Goal: Task Accomplishment & Management: Complete application form

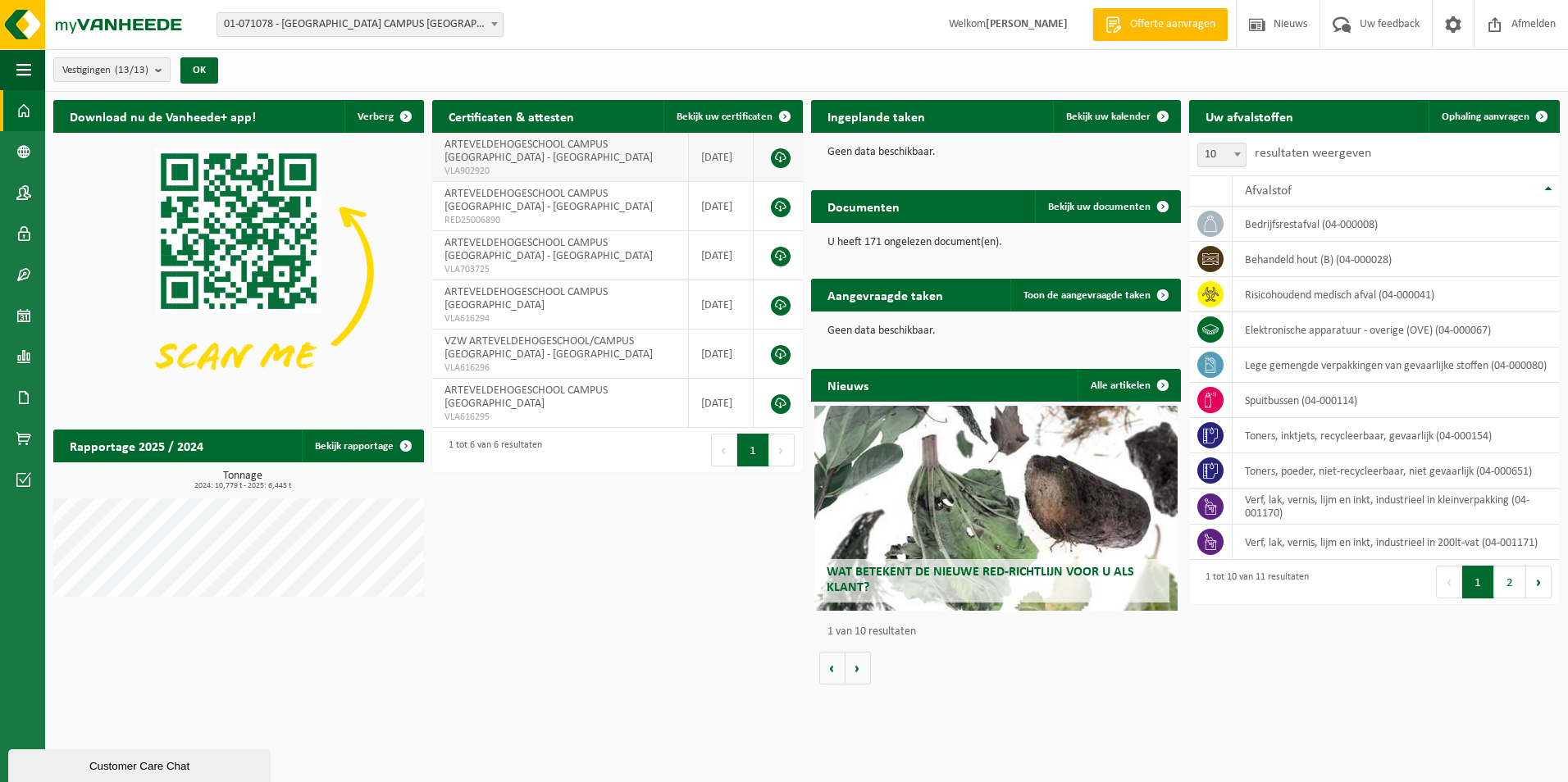
click at [577, 161] on td "ARTEVELDEHOGESCHOOL CAMPUS STROPKAAI - GENT VLA902920" at bounding box center [561, 157] width 258 height 49
click at [550, 239] on span "ARTEVELDEHOGESCHOOL CAMPUS STROPKAAI - GENT" at bounding box center [549, 249] width 209 height 26
click at [494, 17] on span at bounding box center [494, 24] width 16 height 21
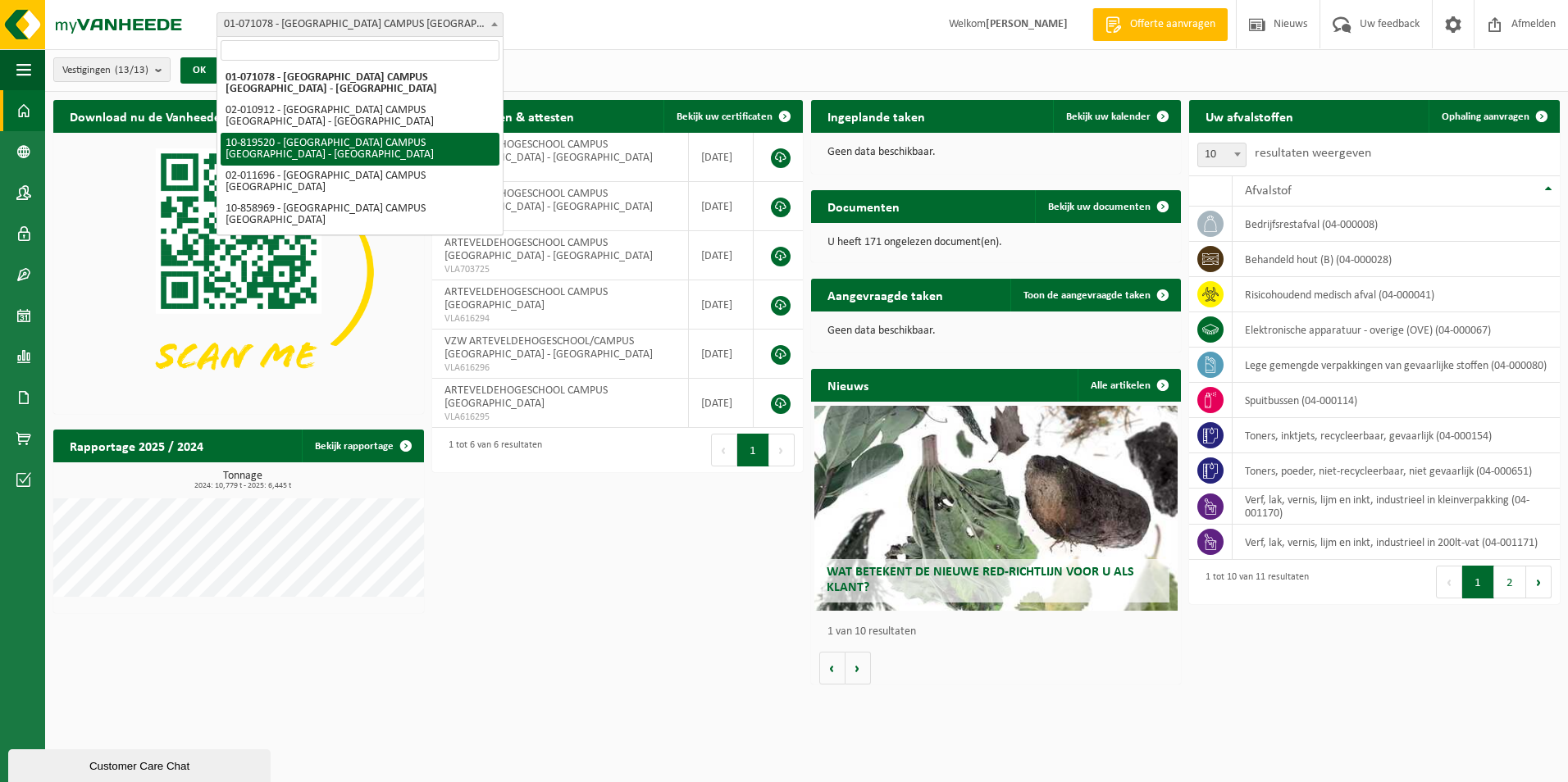
select select "39537"
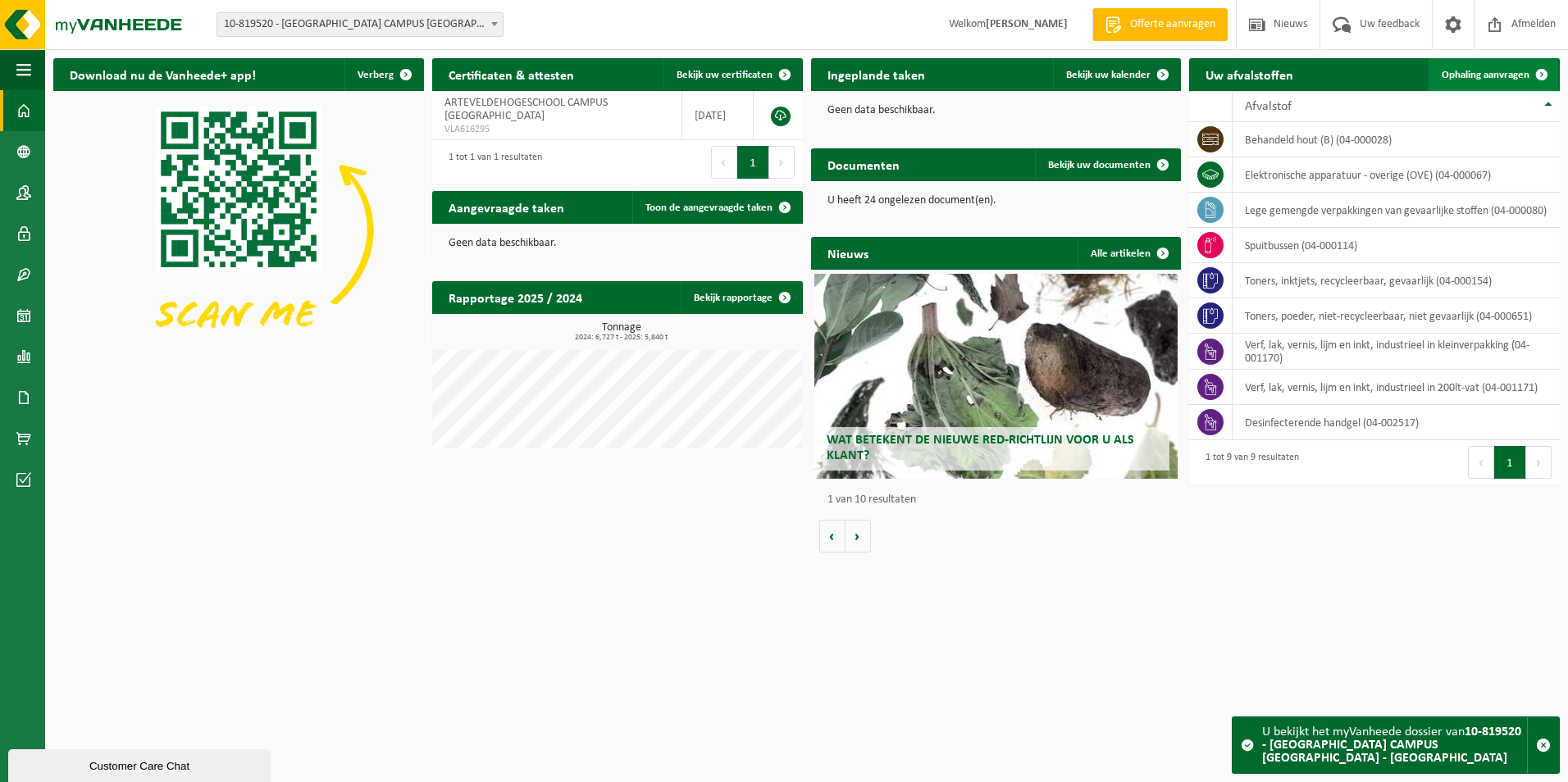
click at [1480, 82] on link "Ophaling aanvragen" at bounding box center [1493, 74] width 130 height 33
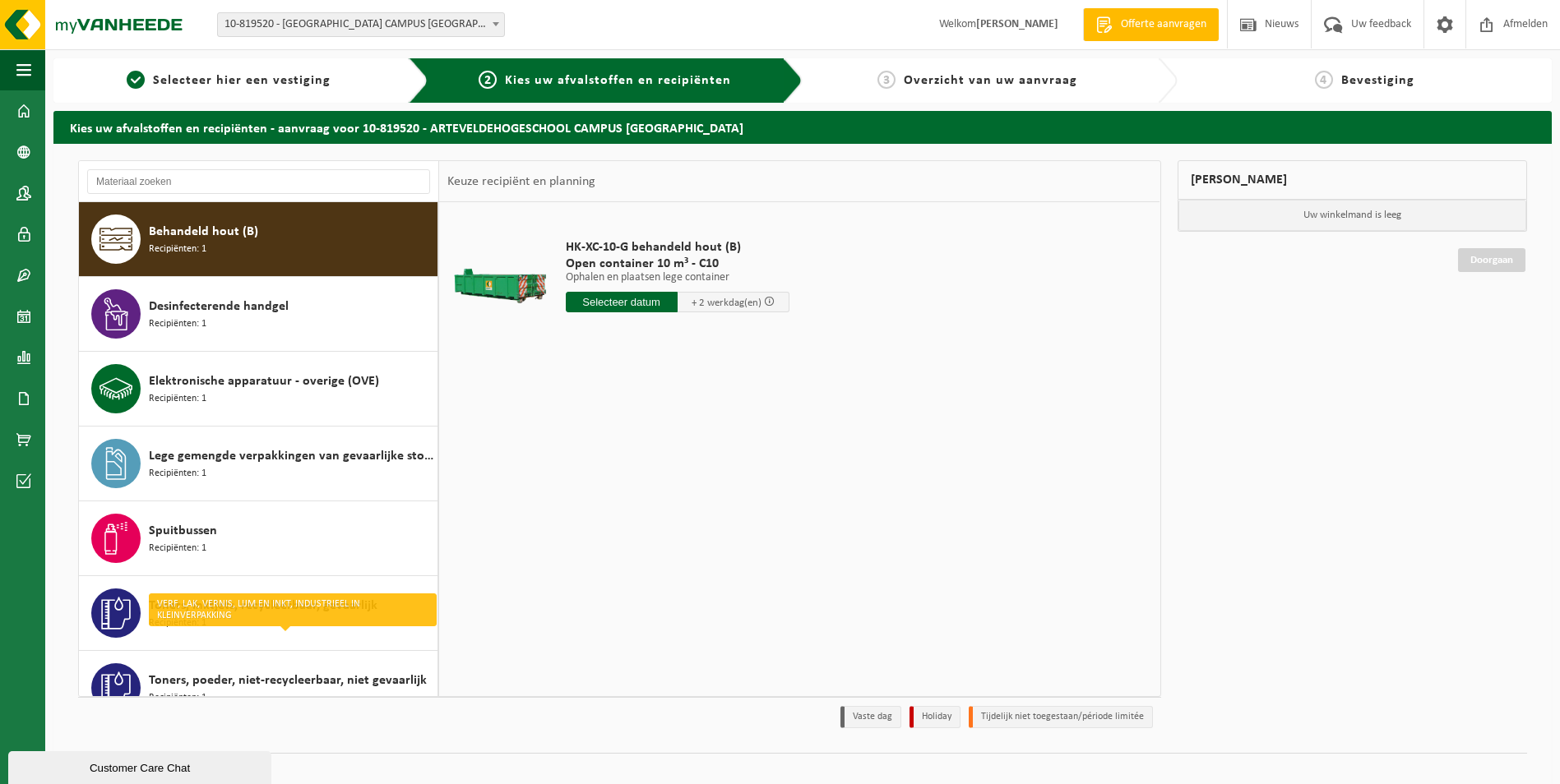
scroll to position [179, 0]
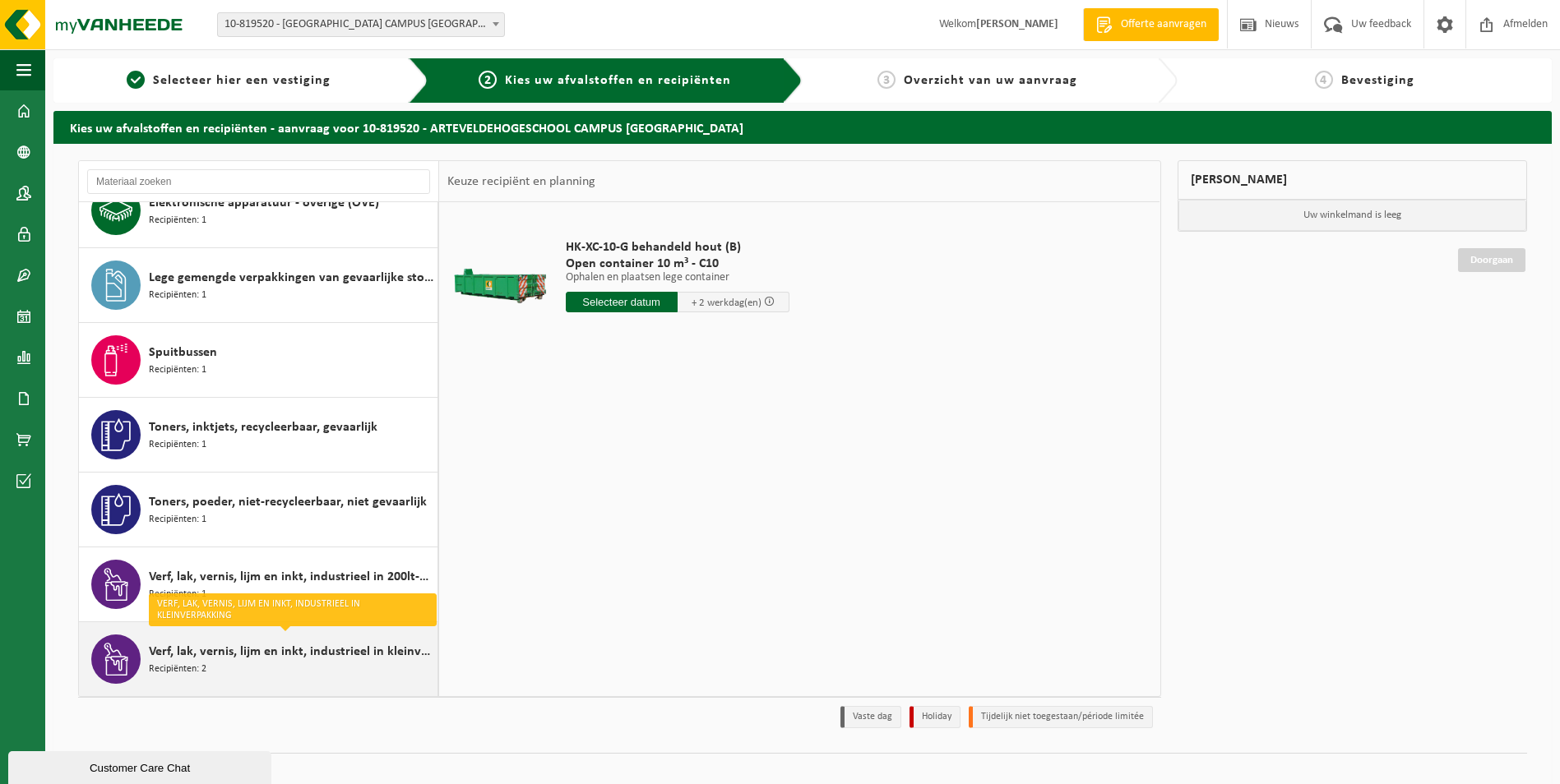
click at [279, 648] on span "Verf, lak, vernis, lijm en inkt, industrieel in kleinverpakking" at bounding box center [291, 651] width 284 height 20
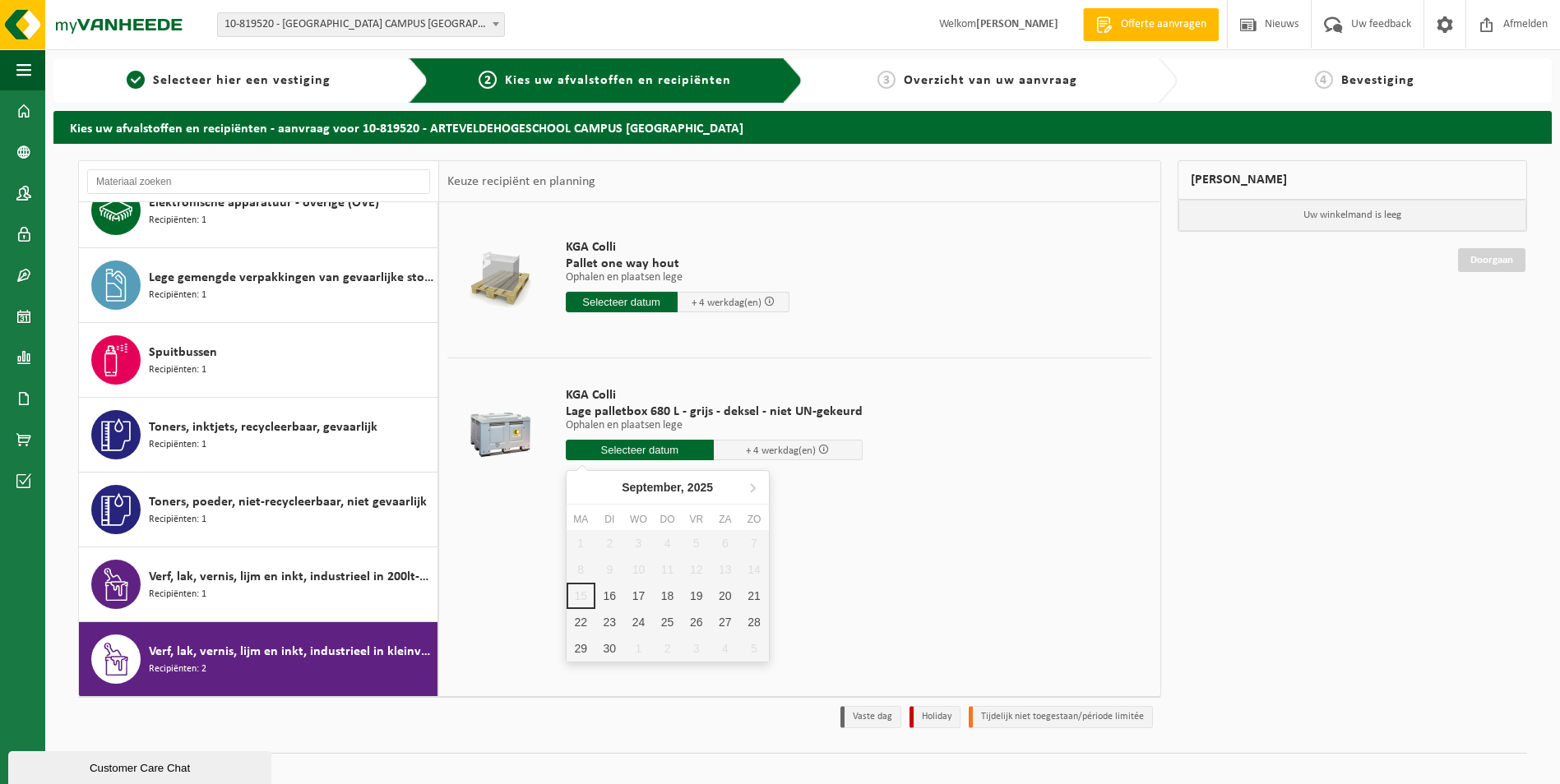
click at [652, 445] on input "text" at bounding box center [640, 450] width 149 height 21
click at [697, 594] on div "19" at bounding box center [696, 596] width 29 height 27
type input "Van 2025-09-19"
type input "2025-09-19"
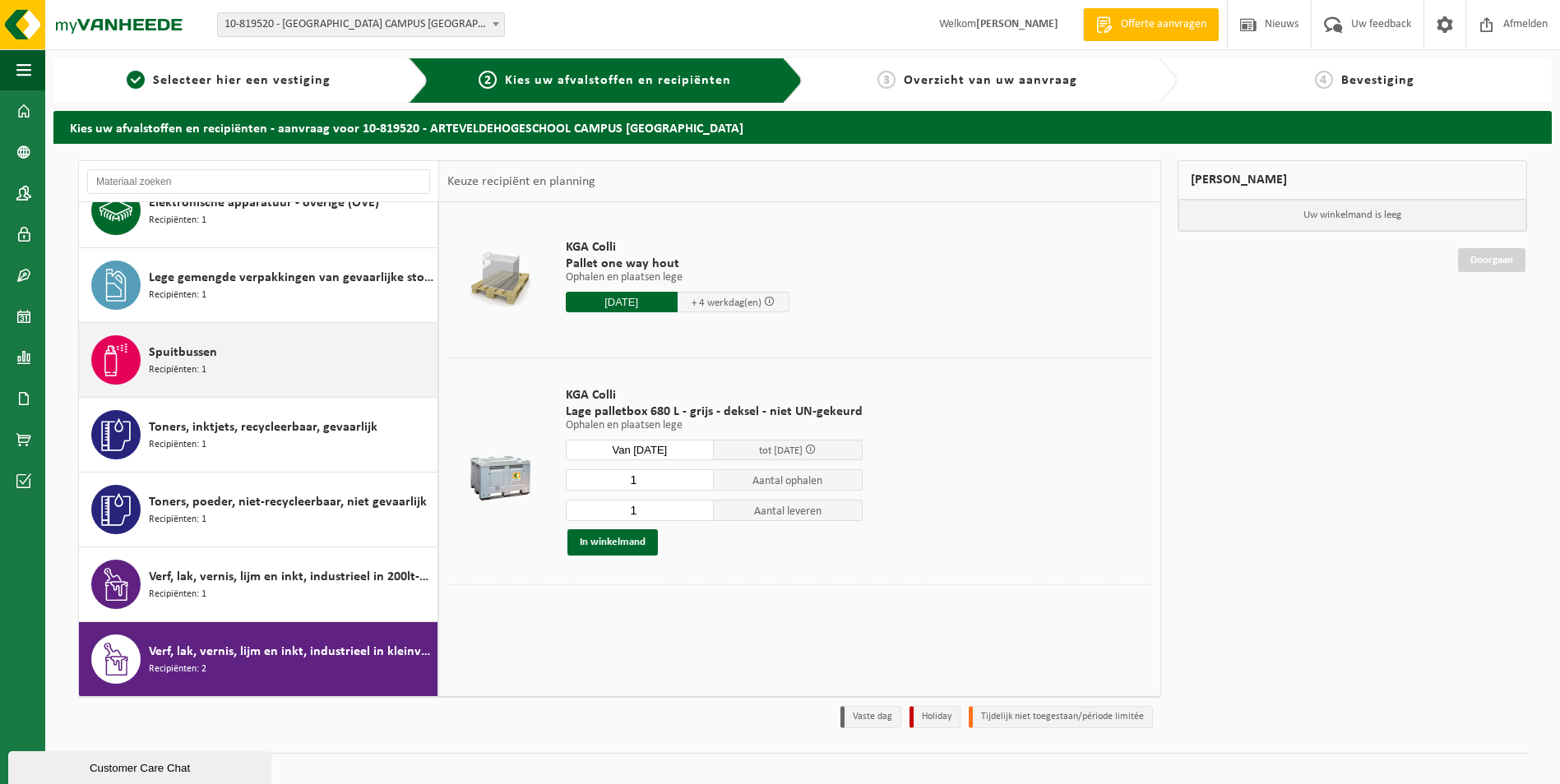
click at [196, 350] on span "Spuitbussen" at bounding box center [183, 353] width 68 height 20
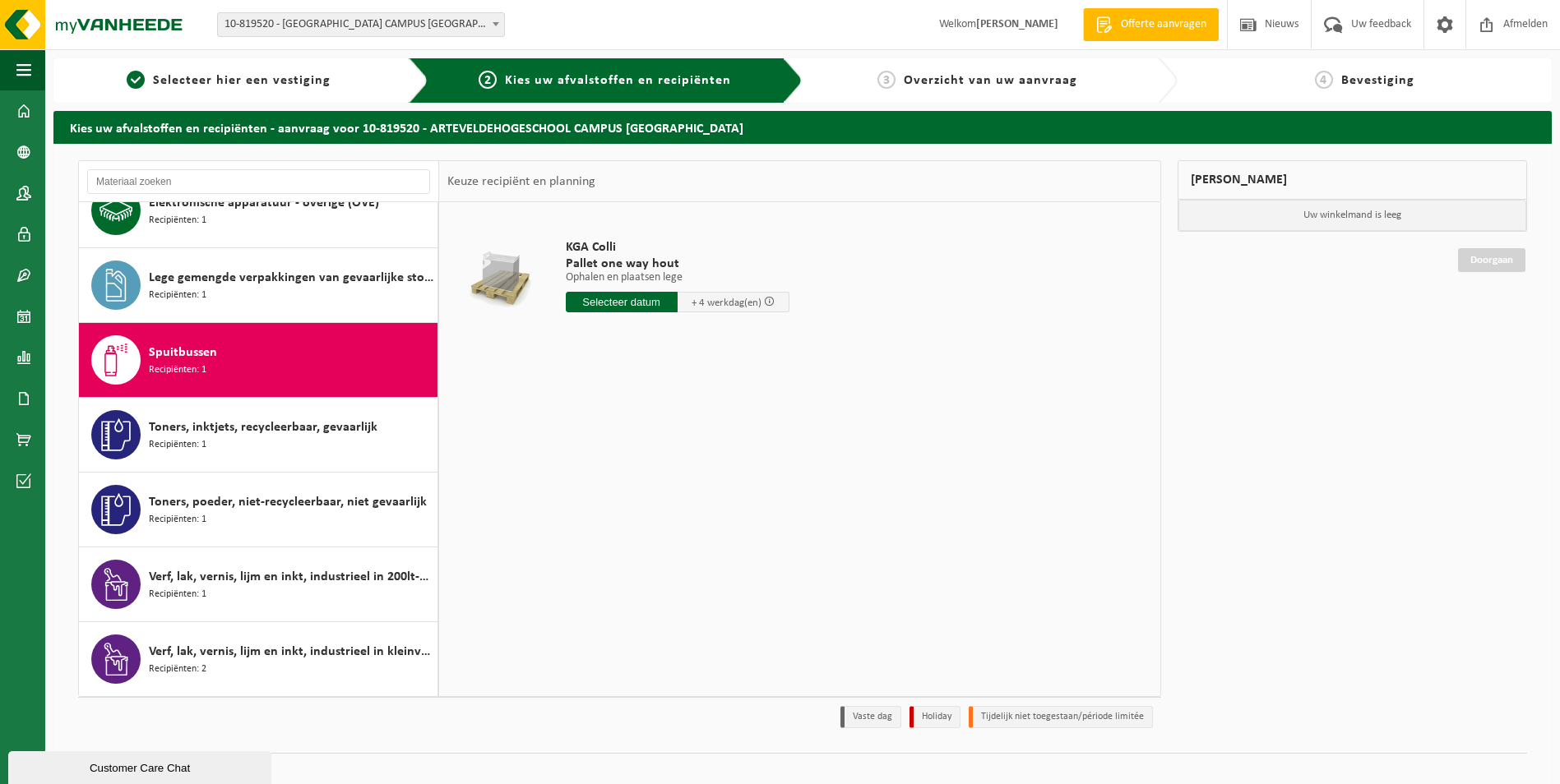
click at [627, 304] on input "text" at bounding box center [622, 302] width 112 height 21
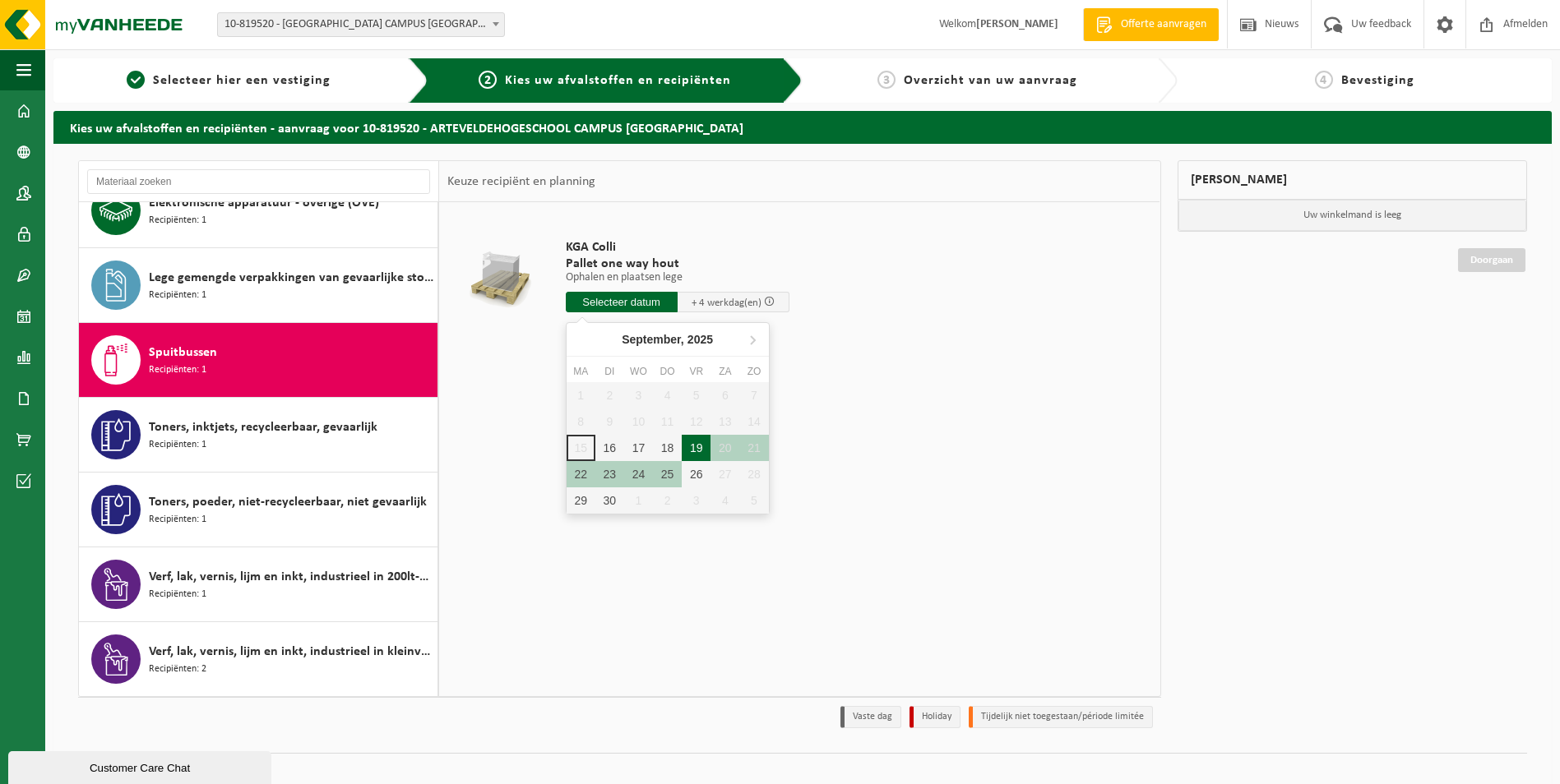
click at [697, 445] on div "19" at bounding box center [696, 449] width 29 height 27
type input "Van 2025-09-19"
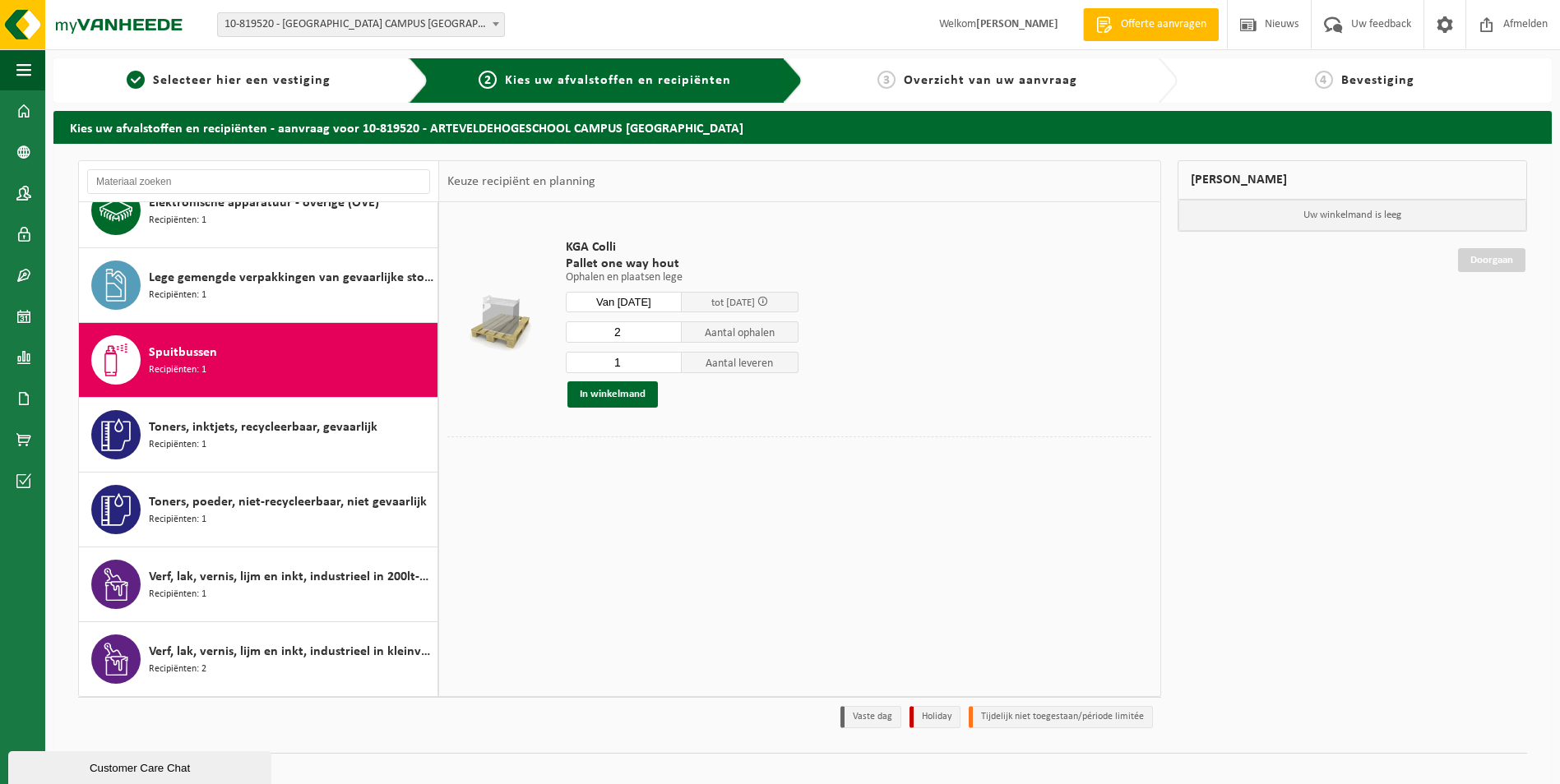
click at [668, 326] on input "2" at bounding box center [624, 332] width 117 height 21
click at [668, 326] on input "3" at bounding box center [624, 332] width 117 height 21
type input "2"
click at [668, 335] on input "2" at bounding box center [624, 332] width 117 height 21
type input "0"
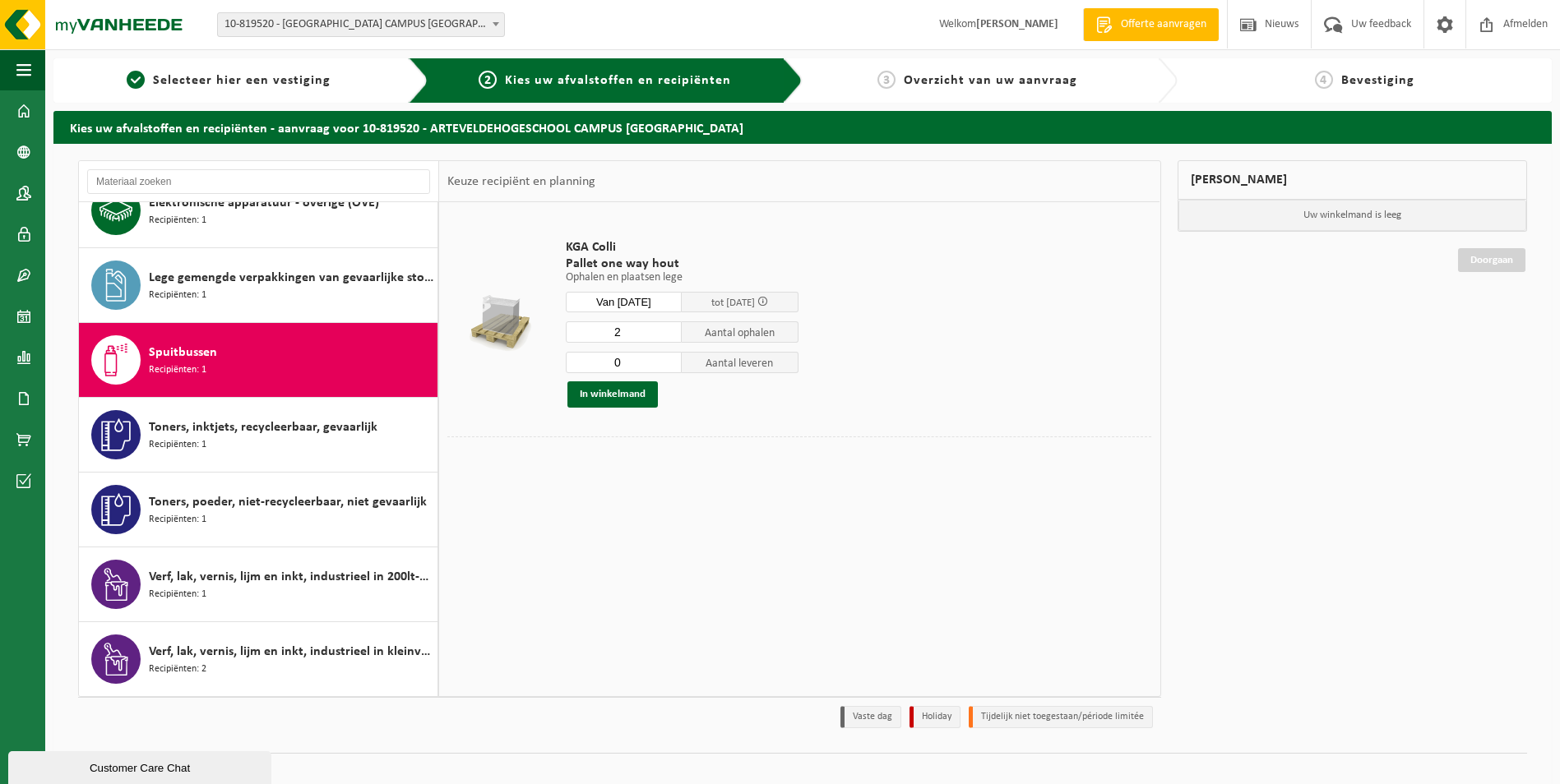
click at [667, 367] on input "0" at bounding box center [624, 362] width 117 height 21
click at [618, 393] on button "In winkelmand" at bounding box center [612, 394] width 90 height 27
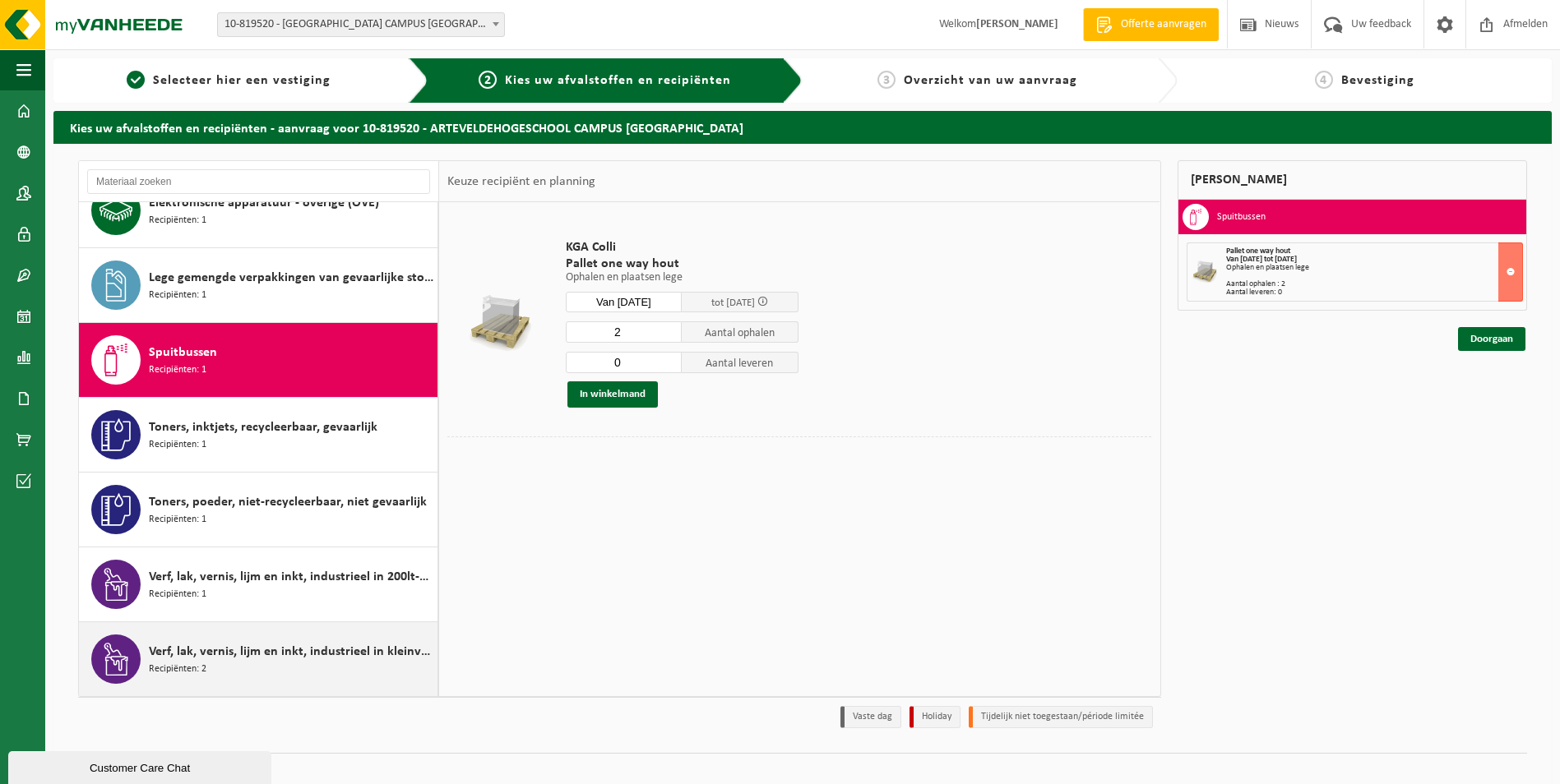
click at [231, 666] on div "Verf, lak, vernis, lijm en inkt, industrieel in kleinverpakking Recipiënten: 2" at bounding box center [291, 660] width 284 height 49
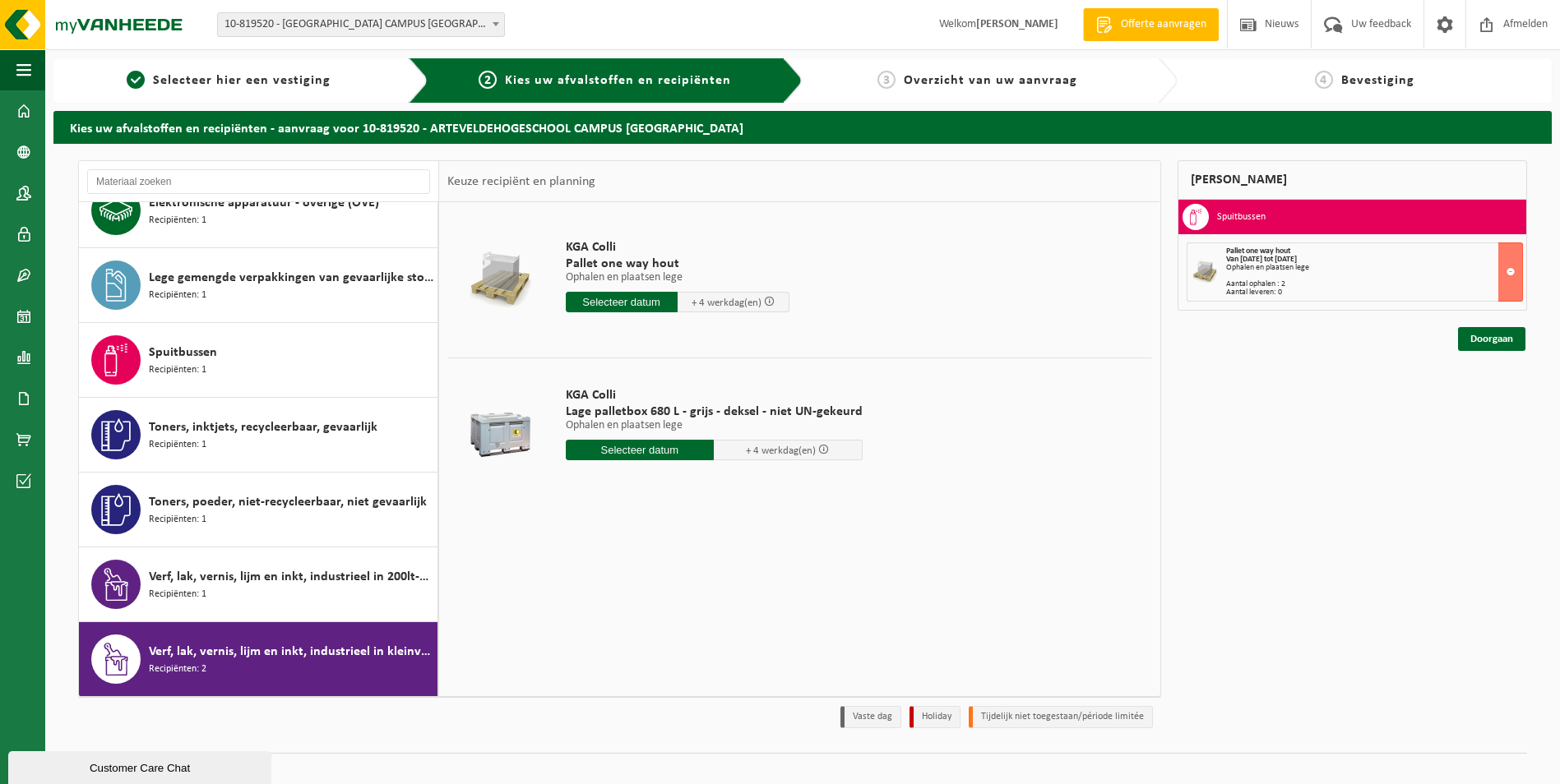
click at [634, 451] on input "text" at bounding box center [640, 450] width 149 height 21
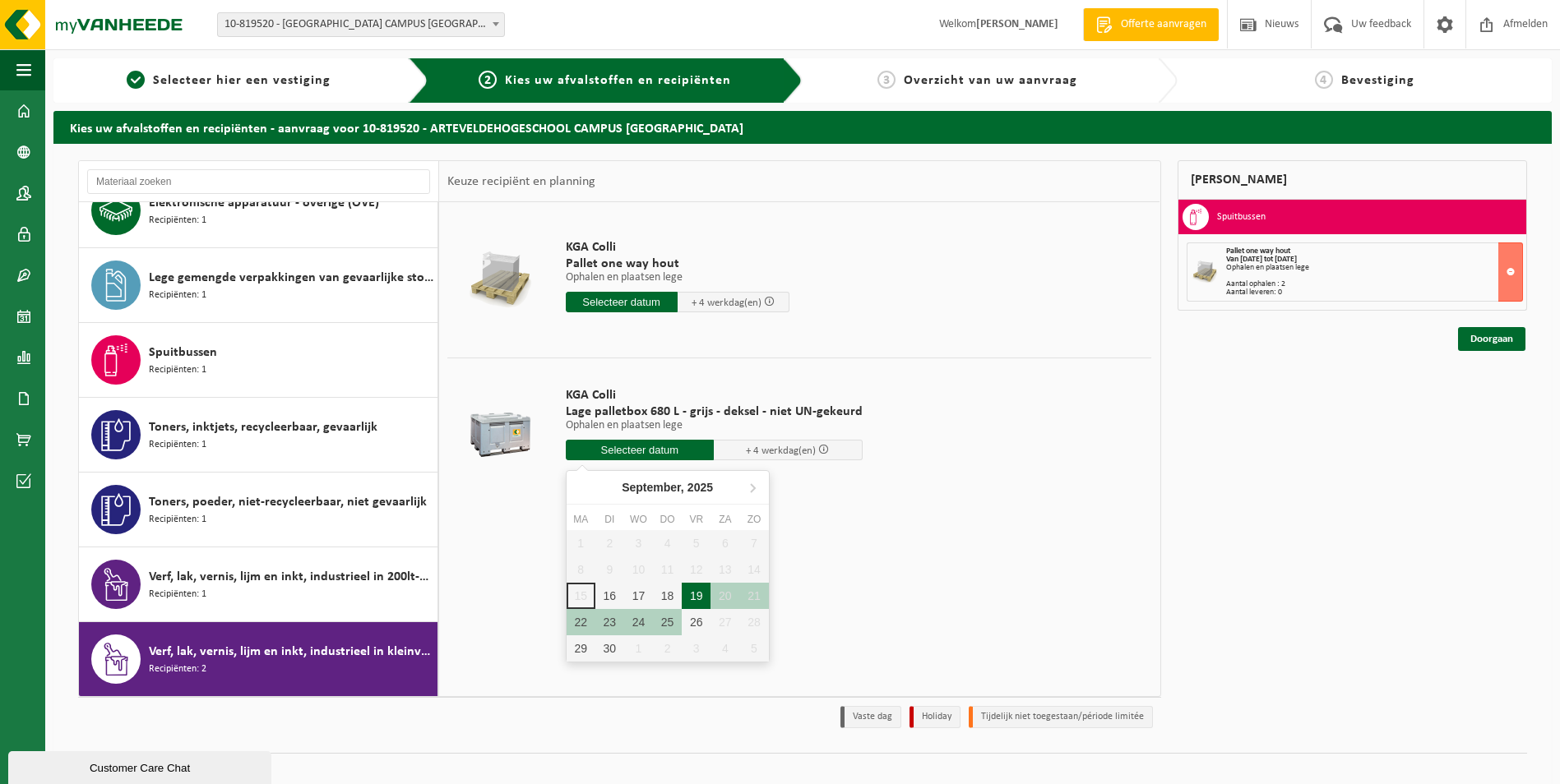
click at [697, 592] on div "19" at bounding box center [696, 596] width 29 height 27
type input "Van 2025-09-19"
type input "2025-09-19"
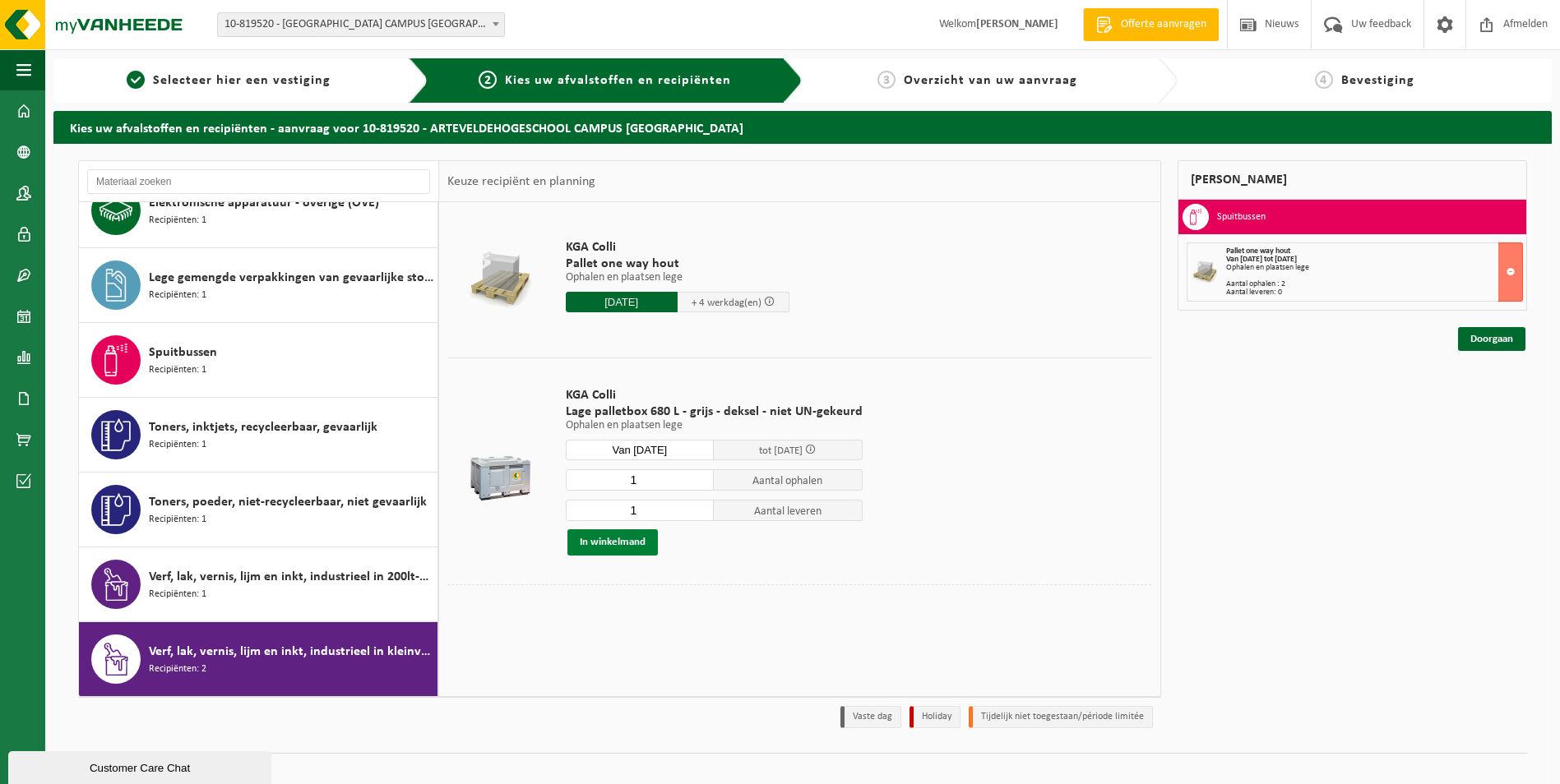
click at [615, 543] on button "In winkelmand" at bounding box center [612, 543] width 90 height 27
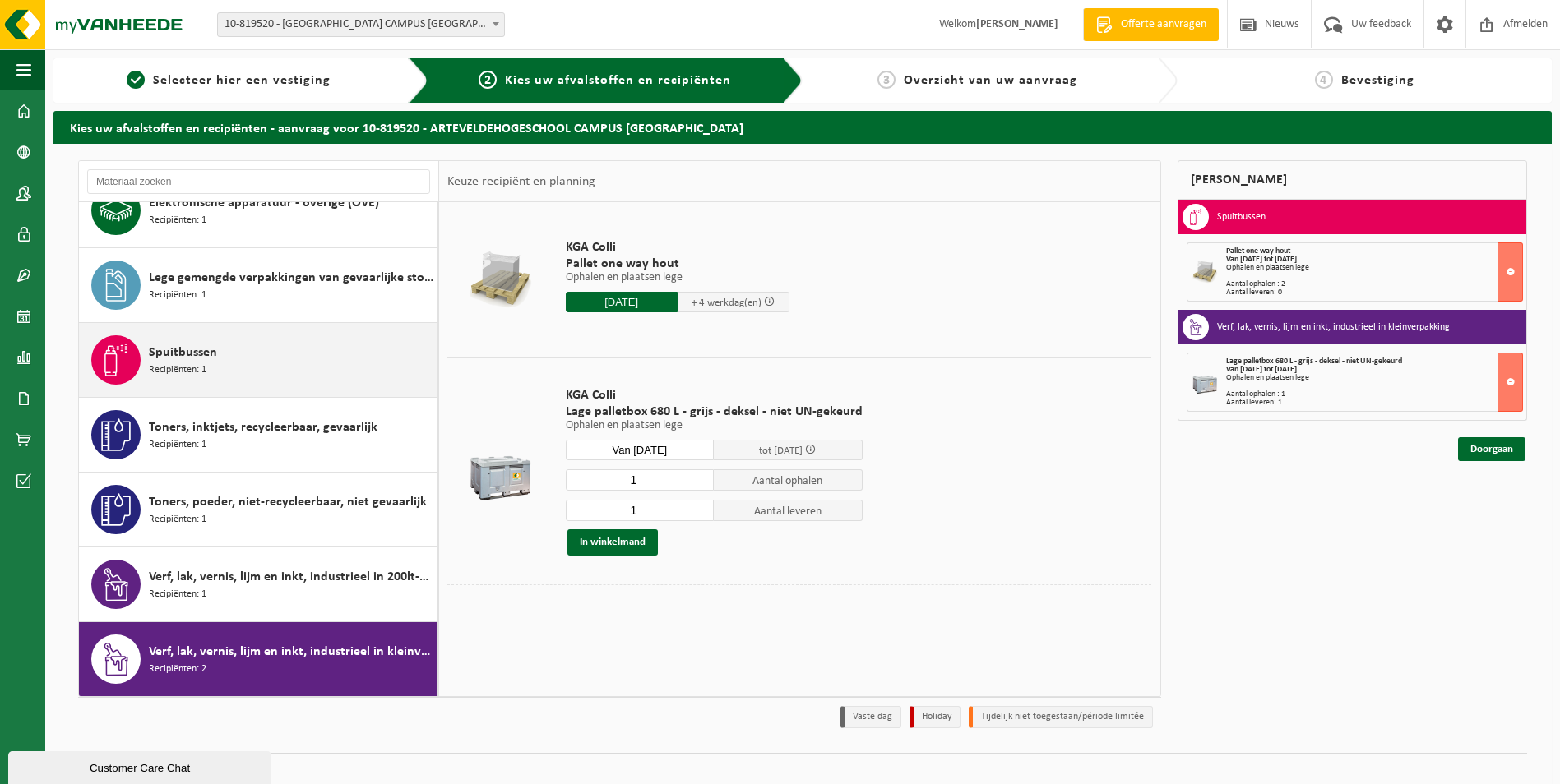
click at [217, 362] on div "Spuitbussen Recipiënten: 1" at bounding box center [291, 360] width 284 height 49
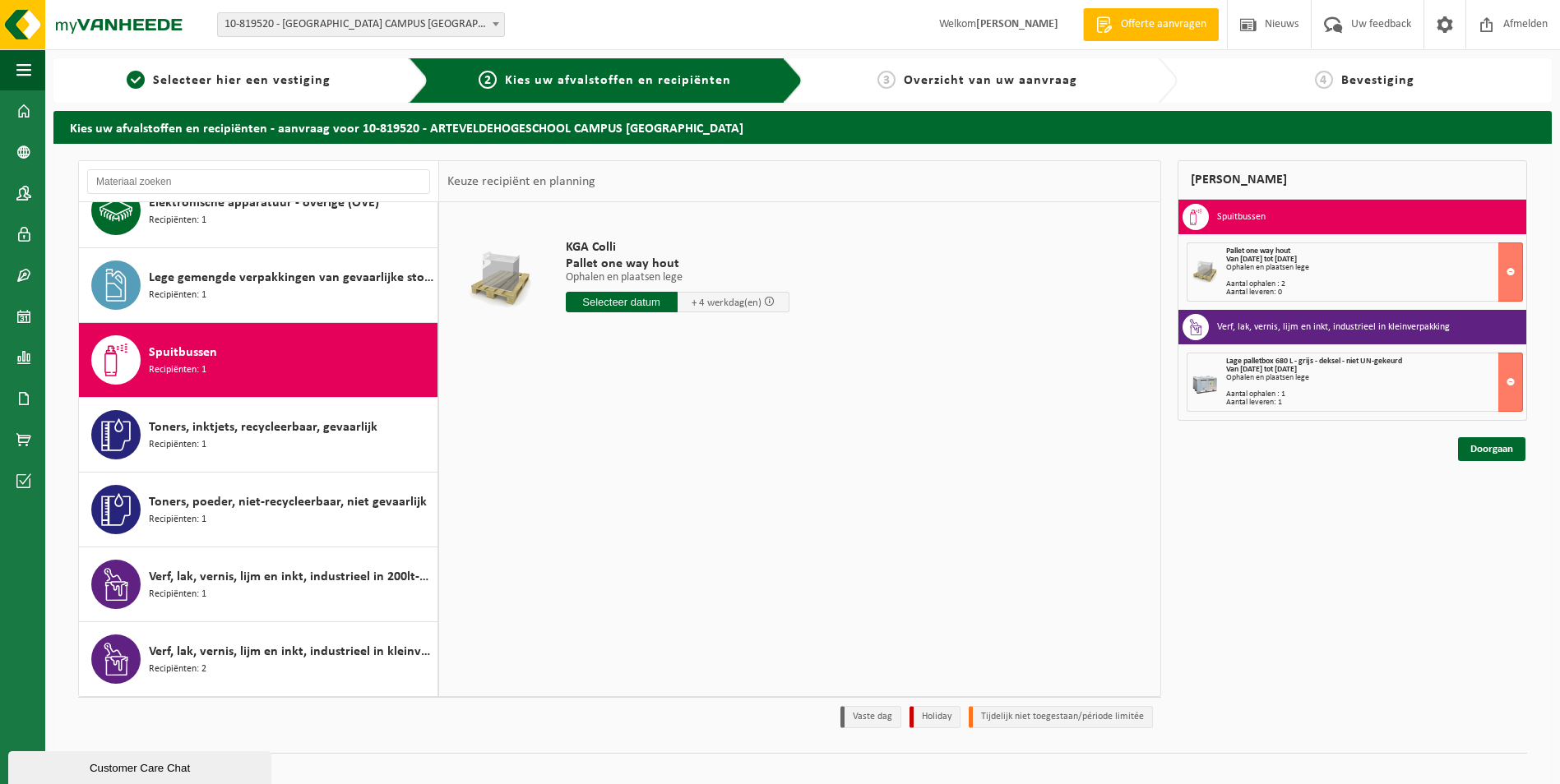
click at [630, 301] on input "text" at bounding box center [622, 302] width 112 height 21
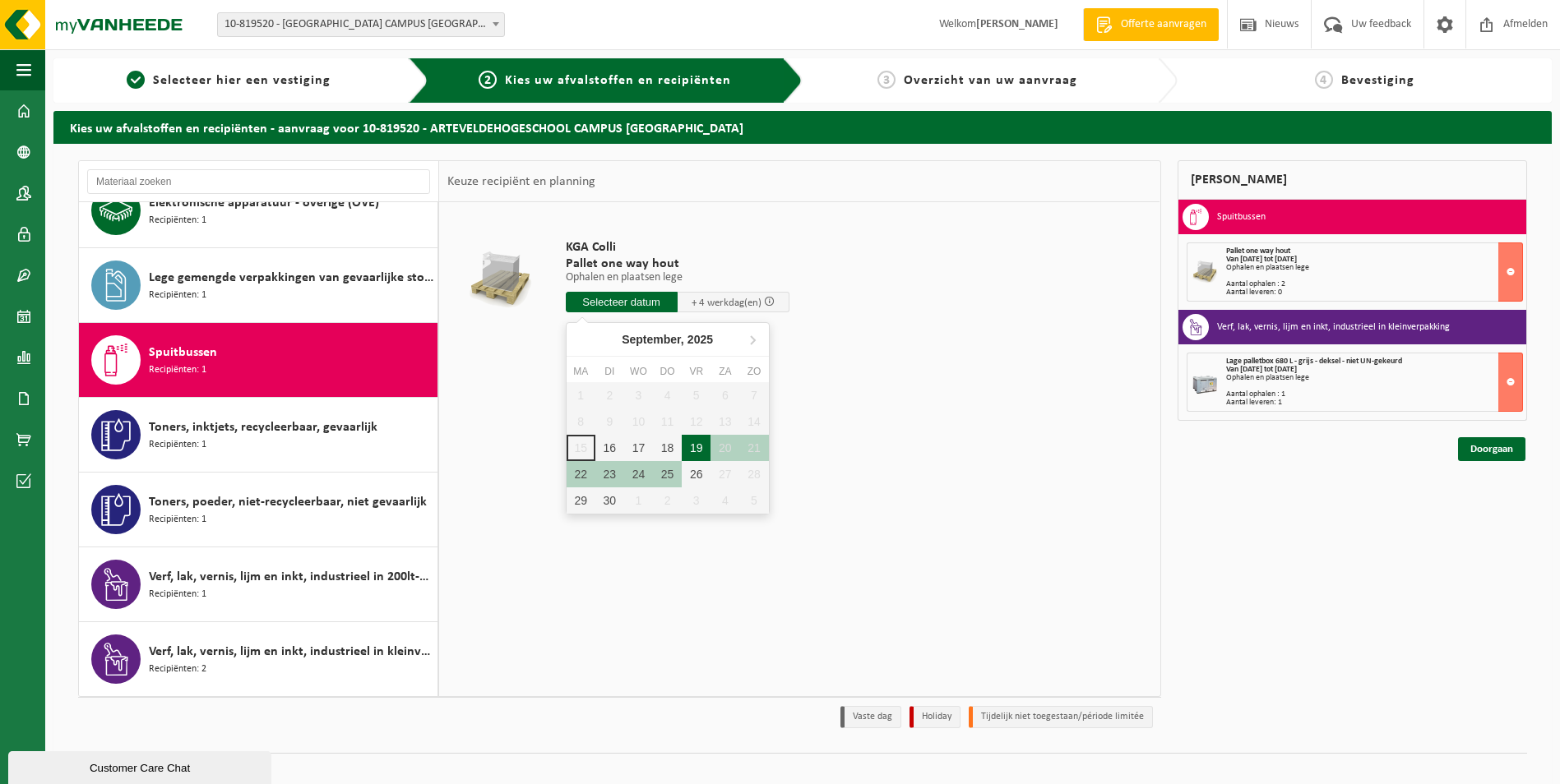
click at [703, 449] on div "19" at bounding box center [696, 449] width 29 height 27
type input "Van 2025-09-19"
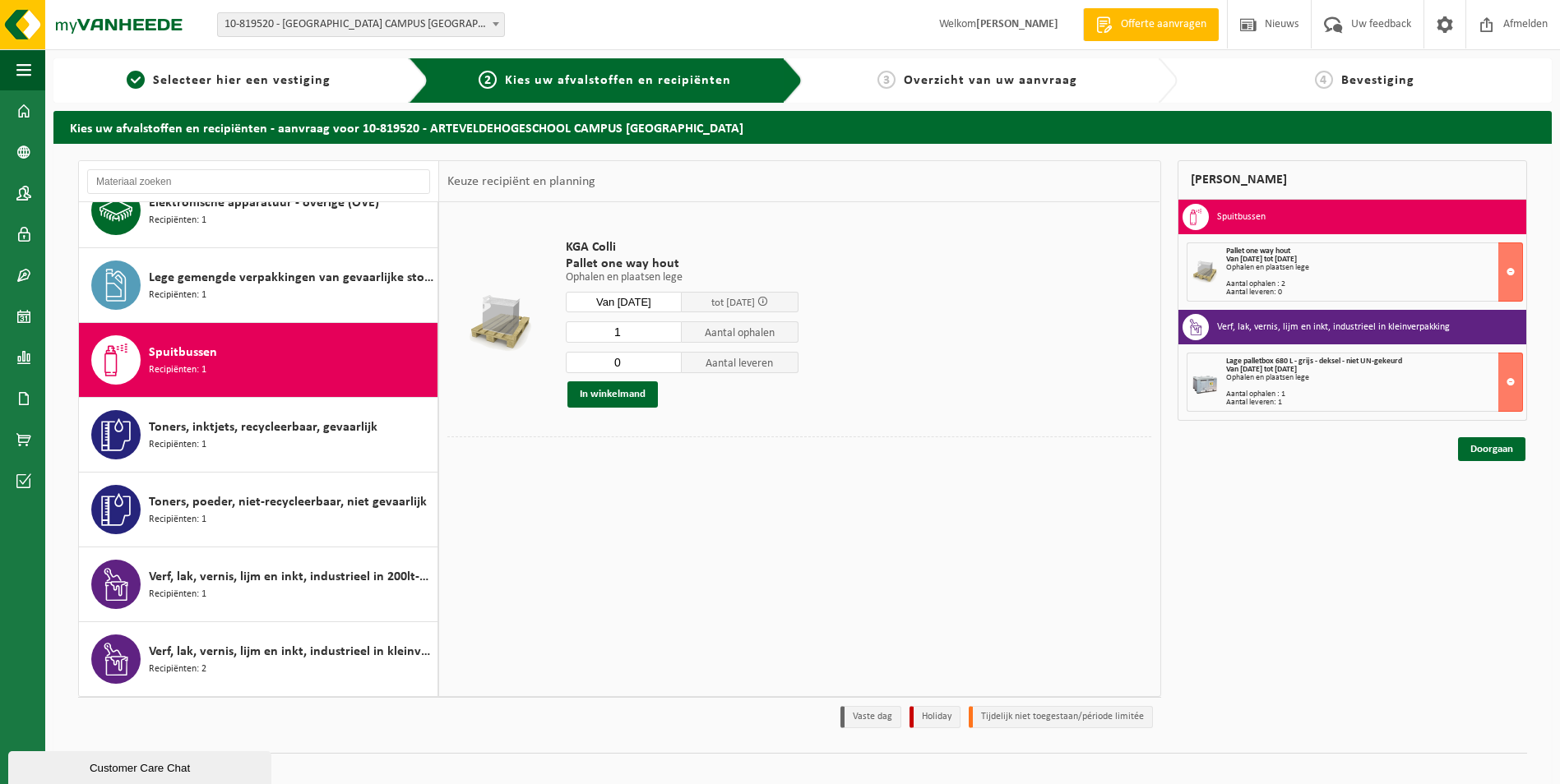
type input "0"
click at [666, 365] on input "0" at bounding box center [624, 362] width 117 height 21
click at [619, 389] on button "In winkelmand" at bounding box center [612, 394] width 90 height 27
click at [1500, 453] on link "Doorgaan" at bounding box center [1491, 449] width 67 height 24
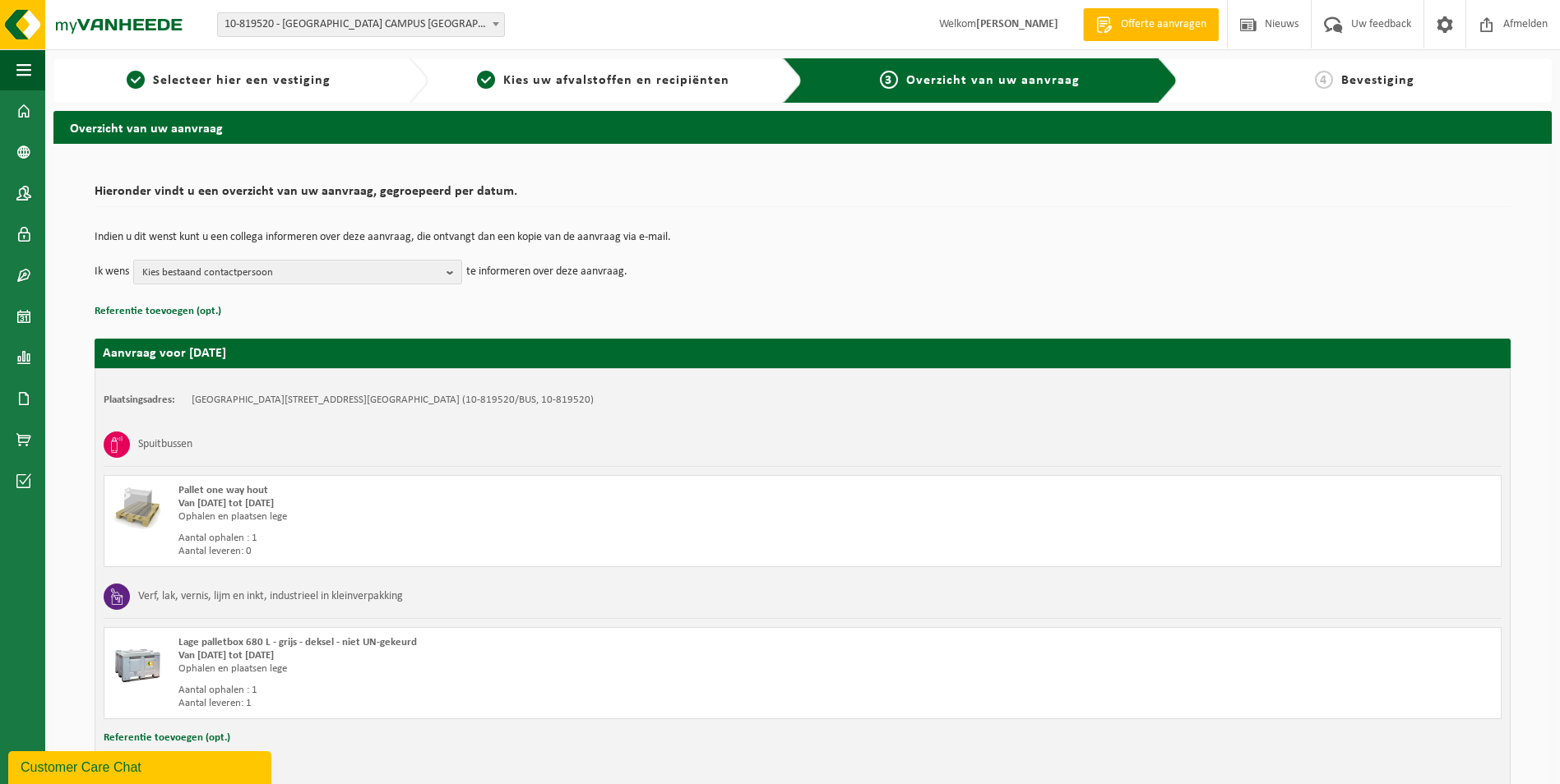
scroll to position [86, 0]
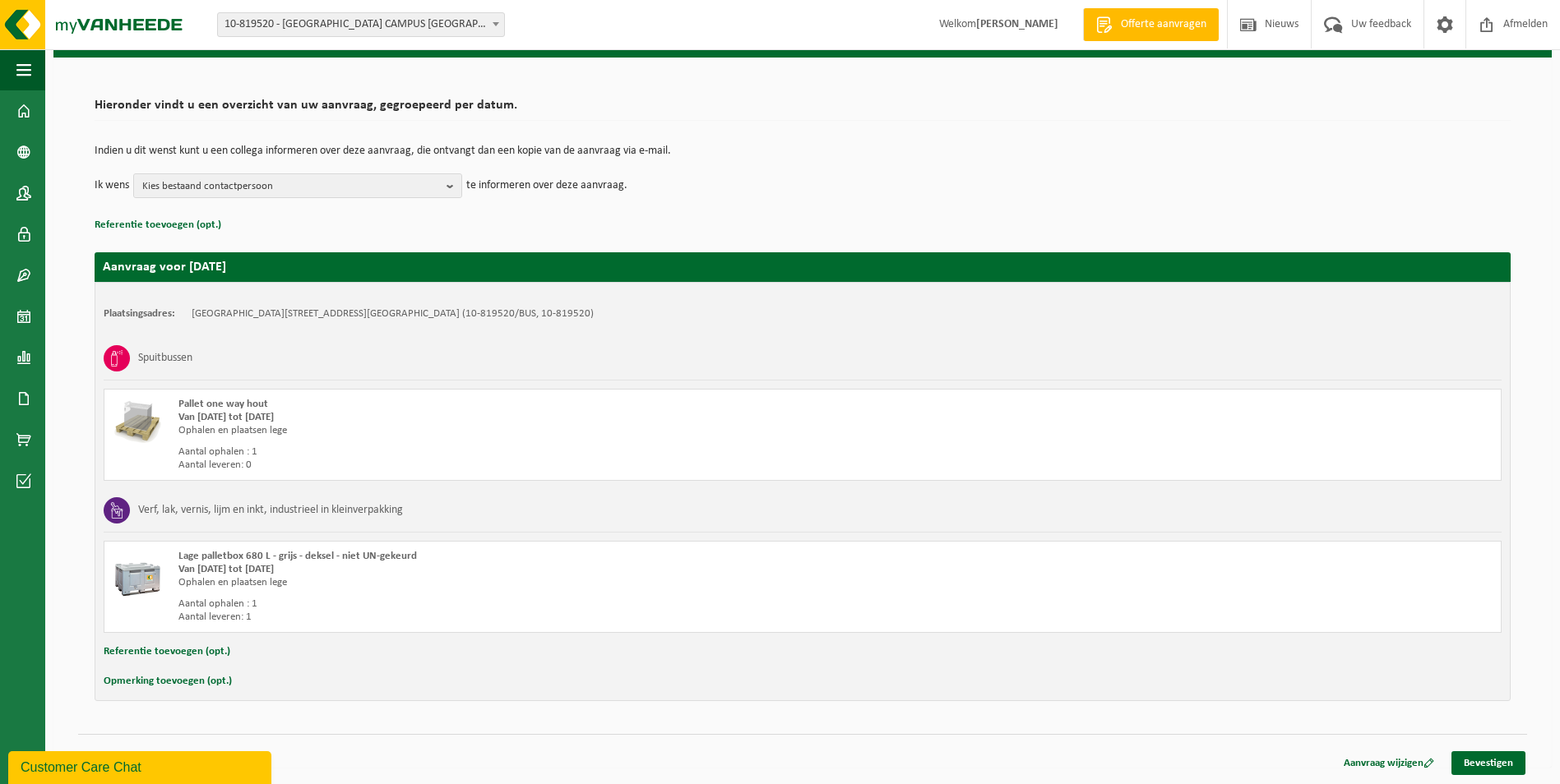
click at [147, 679] on button "Opmerking toevoegen (opt.)" at bounding box center [167, 681] width 128 height 21
click at [319, 684] on input "text" at bounding box center [835, 683] width 1300 height 25
type input "aub, ten minste 1 dag voor afhaling verwittigen op 0478 456 192 zodanig de goed…"
click at [1493, 760] on link "Bevestigen" at bounding box center [1488, 766] width 74 height 24
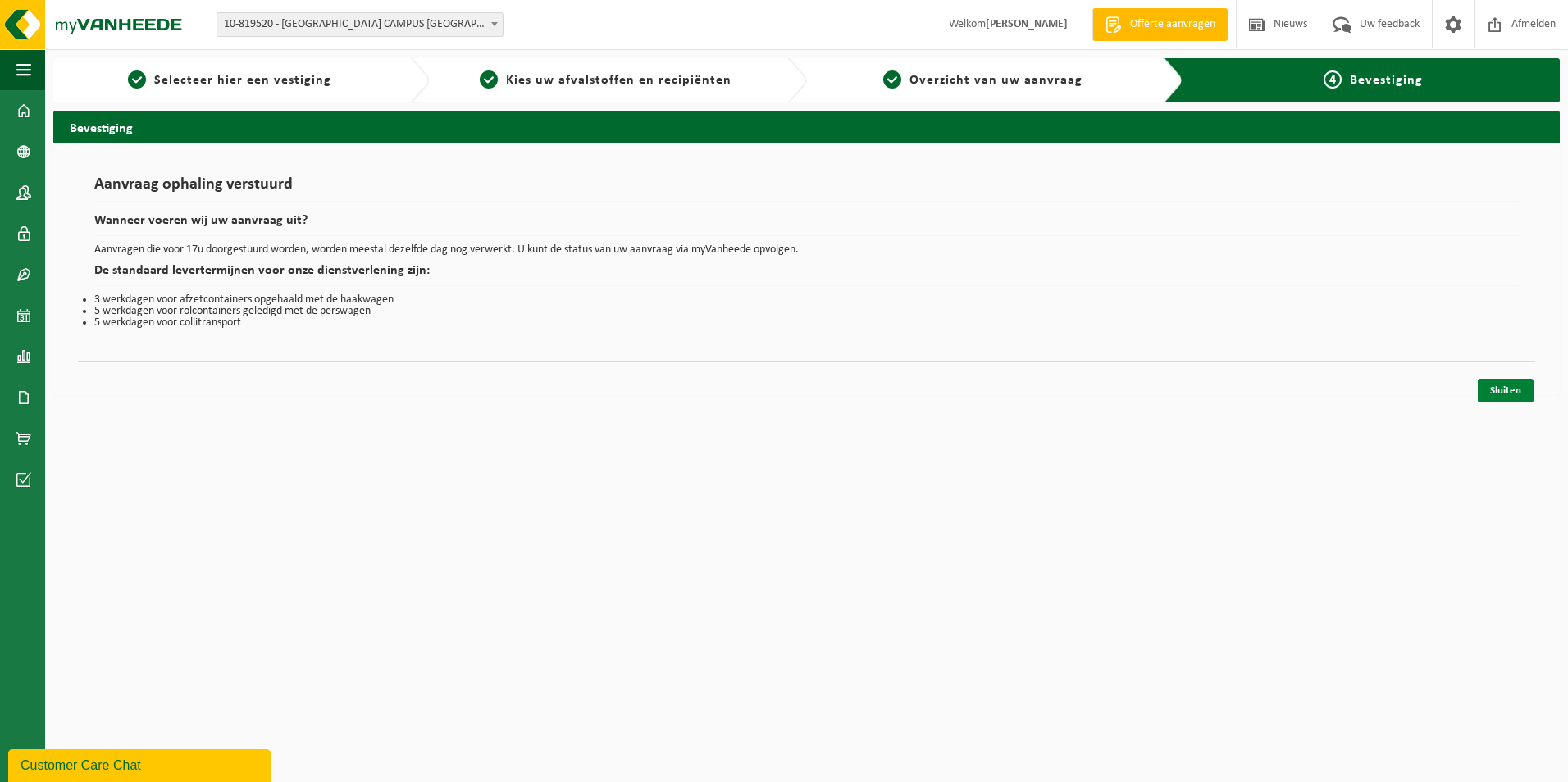
click at [1510, 386] on link "Sluiten" at bounding box center [1504, 391] width 56 height 24
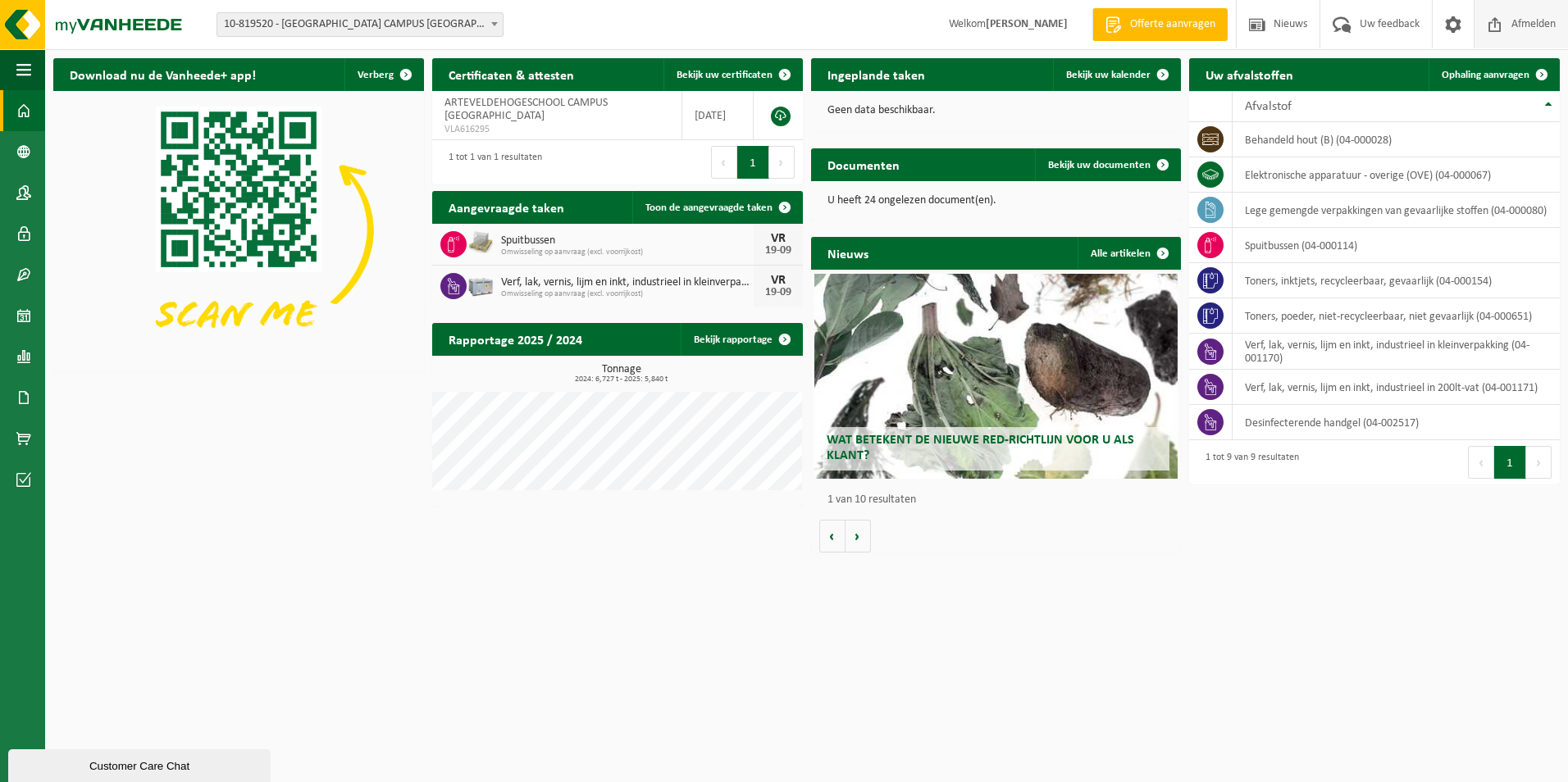
click at [1519, 25] on span "Afmelden" at bounding box center [1533, 24] width 52 height 48
